Goal: Task Accomplishment & Management: Manage account settings

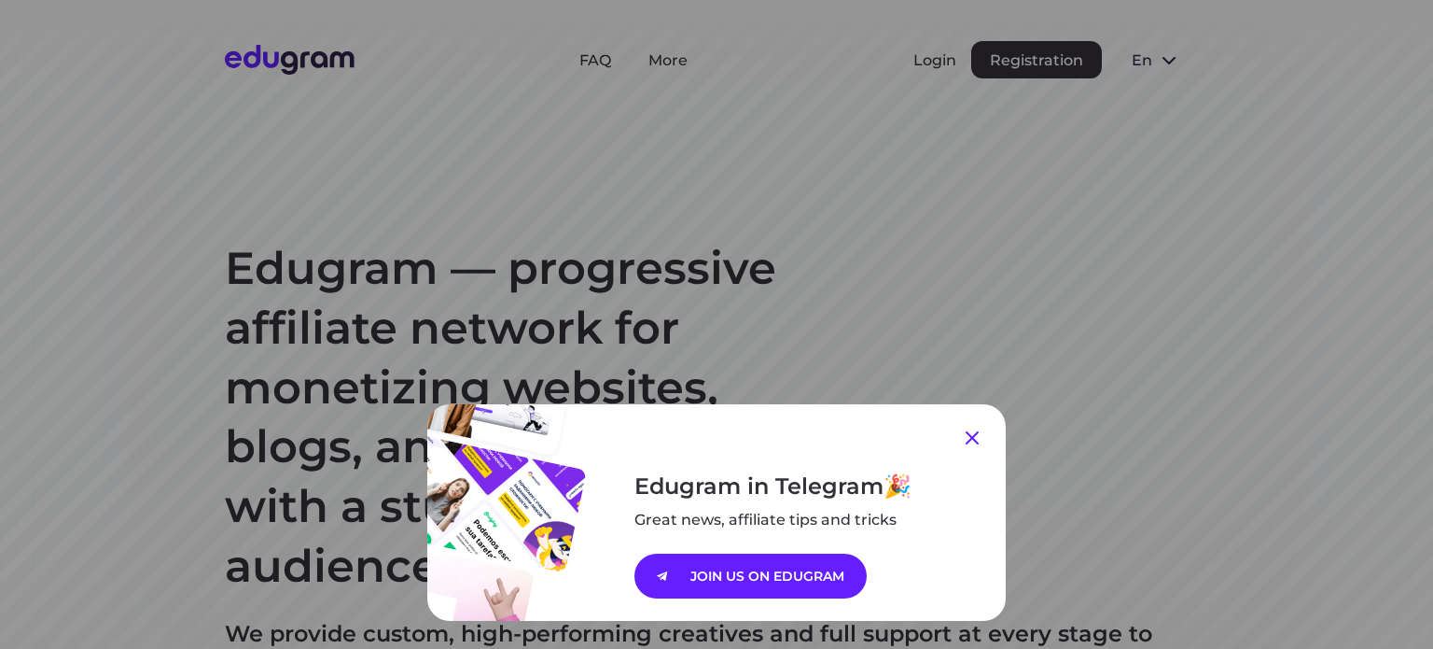
click at [965, 428] on icon at bounding box center [972, 437] width 22 height 22
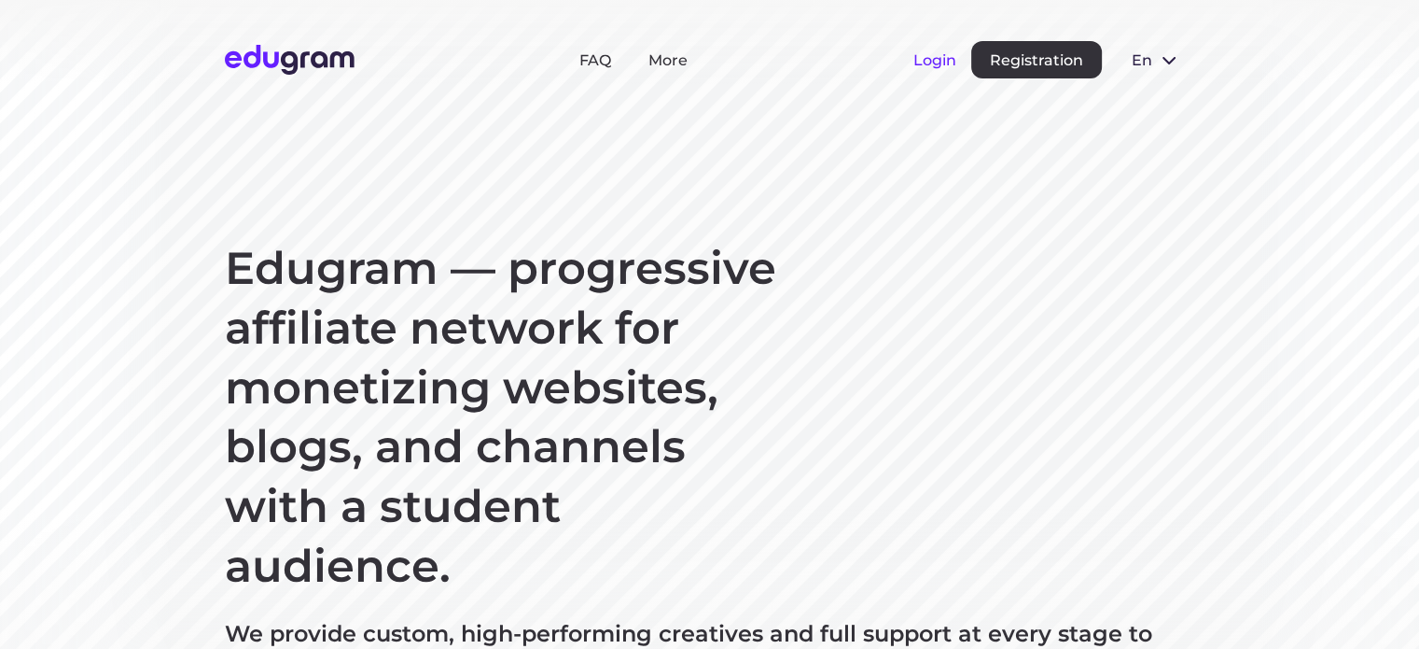
click at [937, 63] on button "Login" at bounding box center [935, 60] width 43 height 18
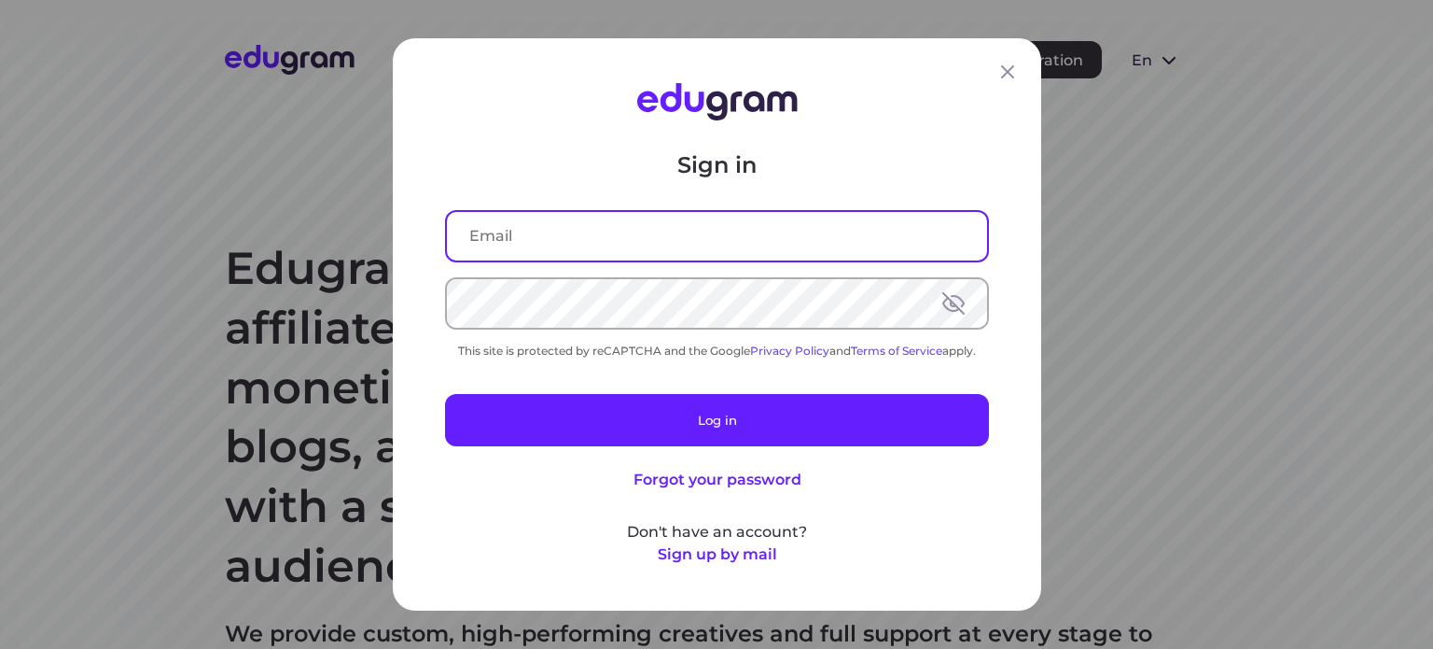
click at [566, 235] on input "text" at bounding box center [717, 236] width 540 height 49
type input "[EMAIL_ADDRESS][DOMAIN_NAME]"
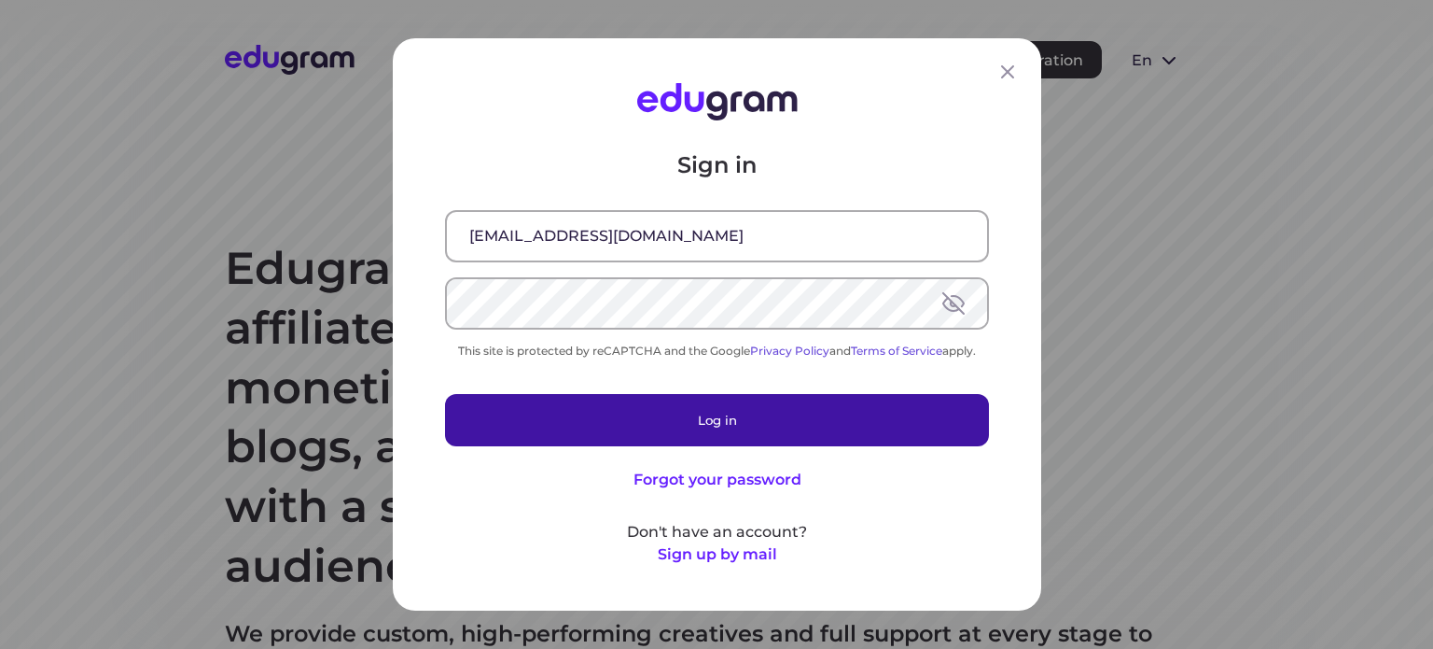
click at [751, 416] on button "Log in" at bounding box center [717, 420] width 544 height 52
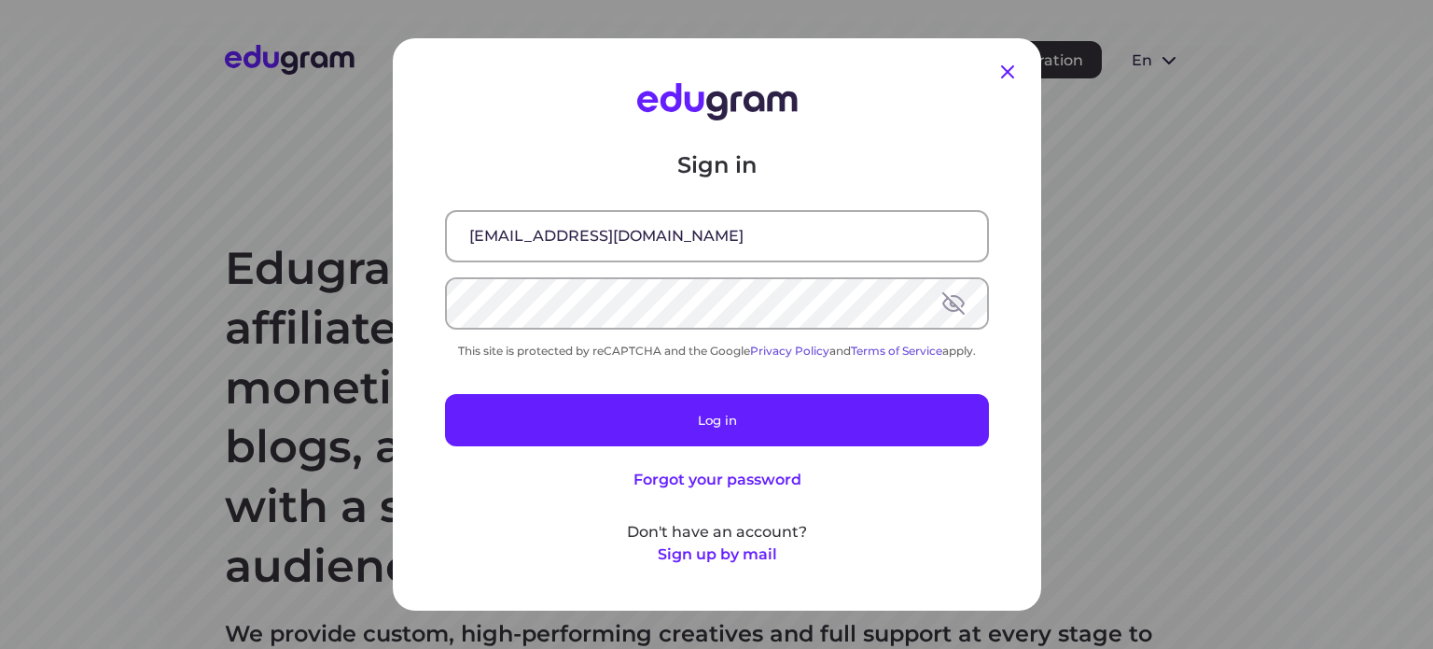
click at [997, 72] on icon at bounding box center [1008, 72] width 22 height 22
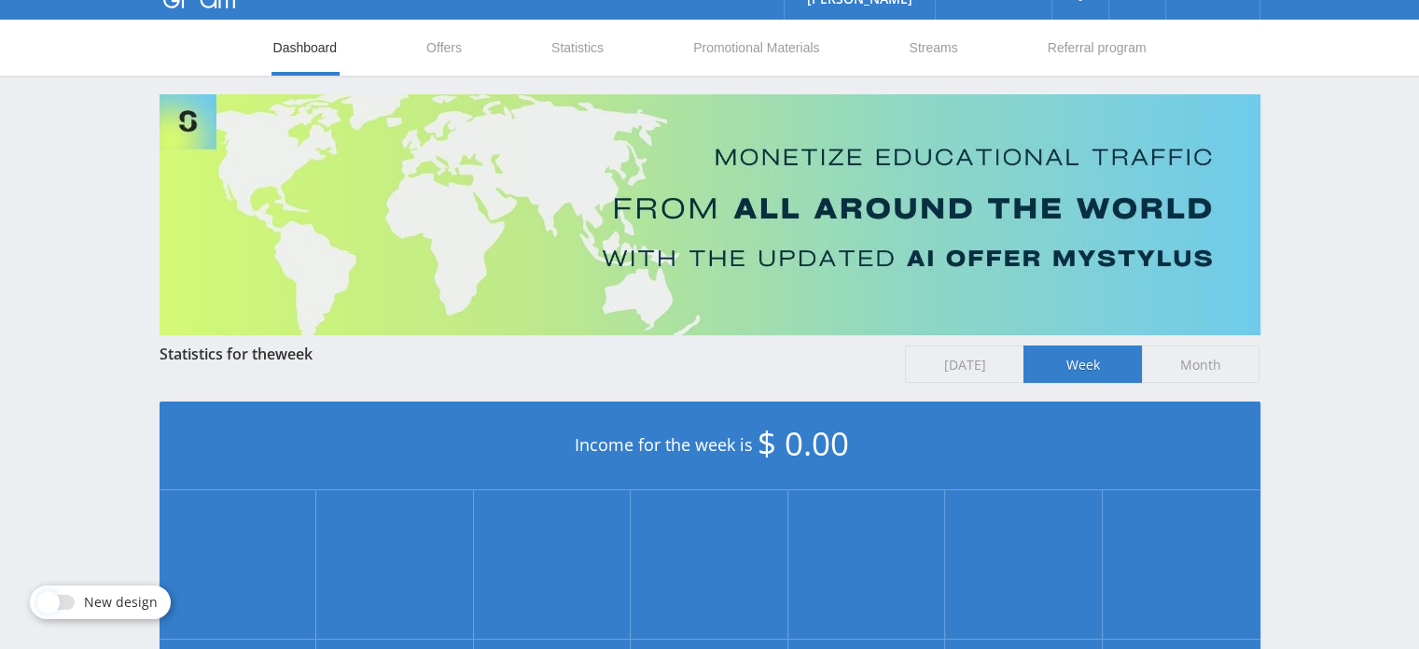
scroll to position [33, 0]
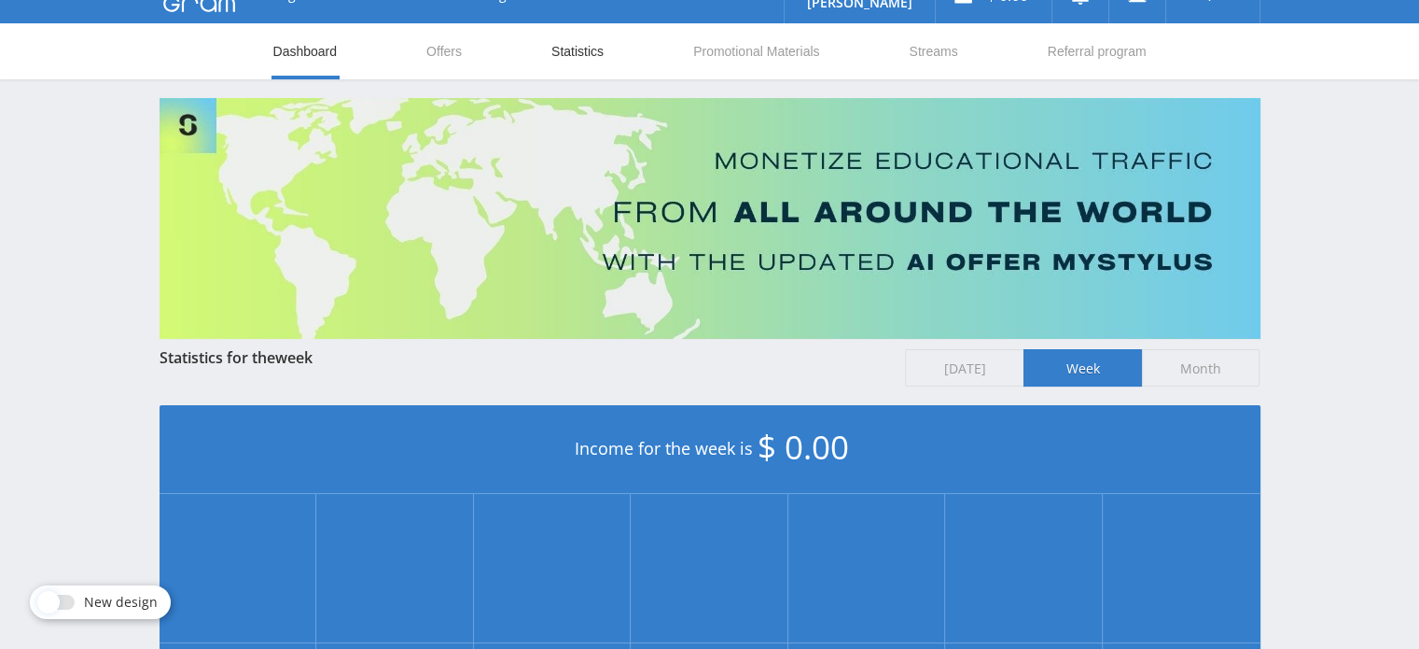
click at [575, 55] on link "Statistics" at bounding box center [578, 51] width 56 height 56
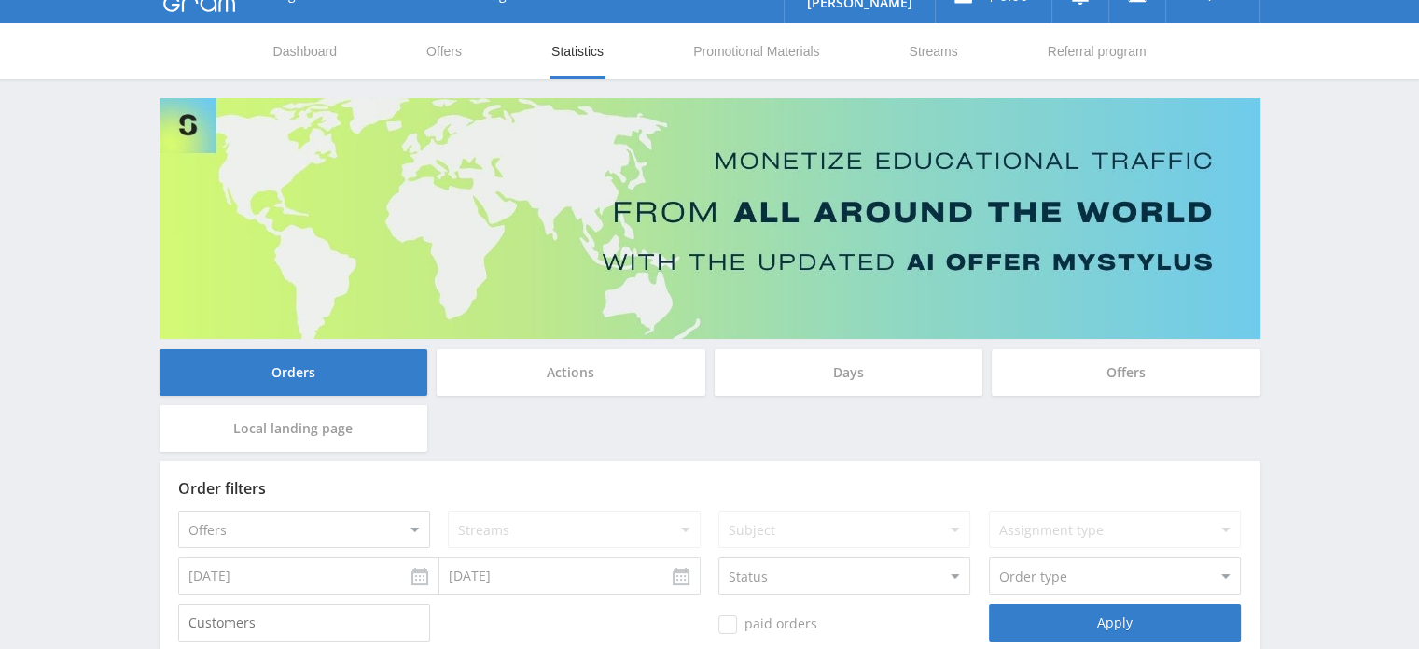
click at [848, 381] on div "Days" at bounding box center [849, 372] width 269 height 47
click at [0, 0] on input "Days" at bounding box center [0, 0] width 0 height 0
